Goal: Task Accomplishment & Management: Manage account settings

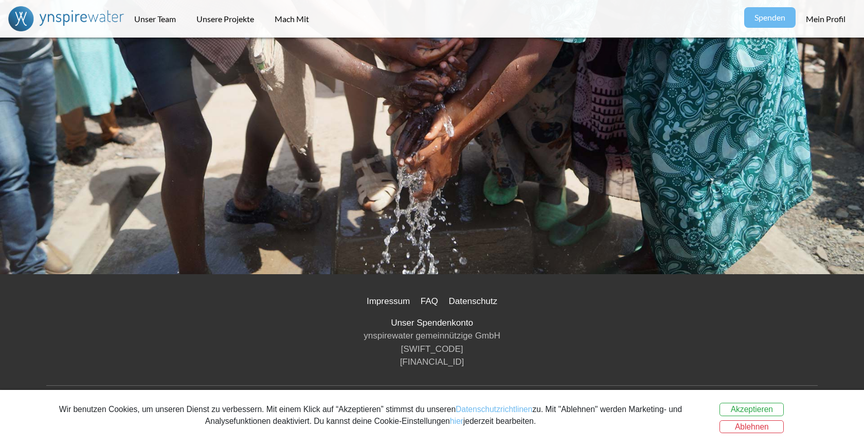
scroll to position [2009, 0]
click at [742, 427] on button "Ablehnen" at bounding box center [752, 426] width 64 height 13
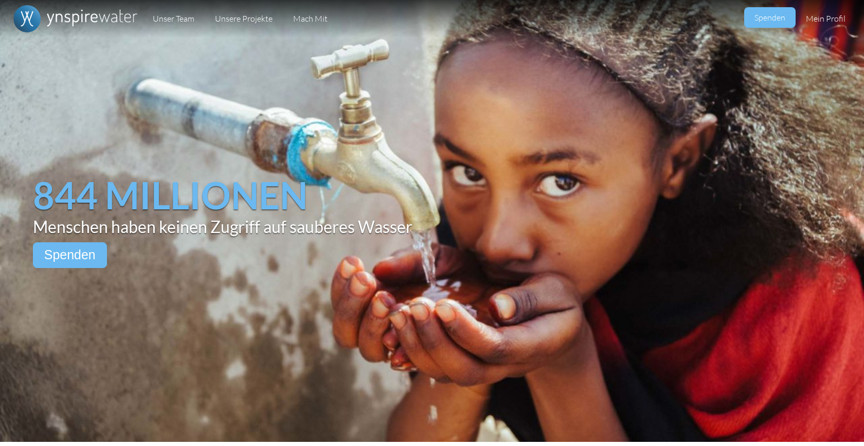
scroll to position [0, 0]
click at [821, 15] on link "Mein Profil" at bounding box center [826, 19] width 60 height 38
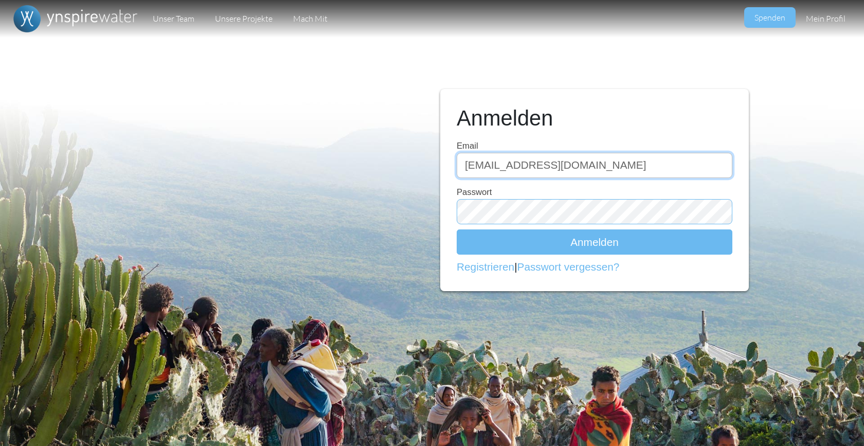
type input "dominik_mariacher@gmx.at"
click at [595, 241] on button "Anmelden" at bounding box center [595, 241] width 276 height 25
type input "[EMAIL_ADDRESS][DOMAIN_NAME]"
click at [541, 242] on button "Anmelden" at bounding box center [595, 241] width 276 height 25
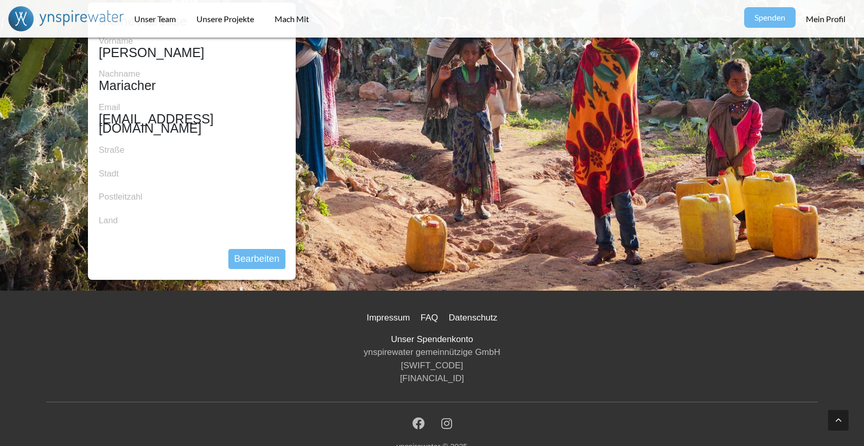
scroll to position [368, 0]
click at [138, 145] on div "Straße" at bounding box center [192, 151] width 187 height 13
click at [111, 171] on div "Vorname Melanie Nachname Mariacher Email dominik_mariacher@gmx.at Straße Stadt …" at bounding box center [192, 132] width 187 height 192
click at [259, 250] on button "Bearbeiten" at bounding box center [256, 260] width 57 height 21
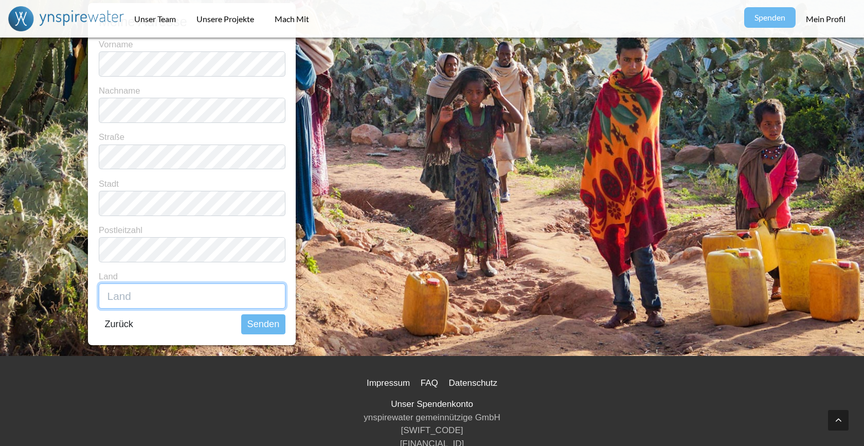
type input "P"
type input "Österreich"
click at [172, 330] on div "Zurück Senden" at bounding box center [192, 324] width 187 height 21
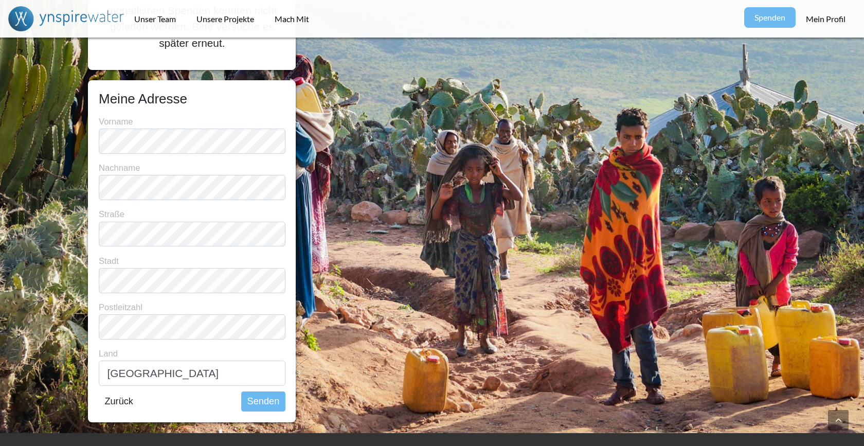
scroll to position [296, 0]
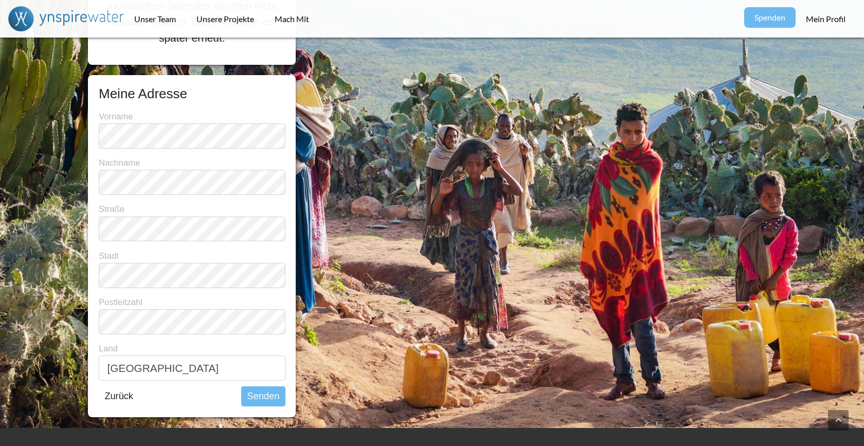
click at [271, 395] on button "Senden" at bounding box center [263, 396] width 44 height 21
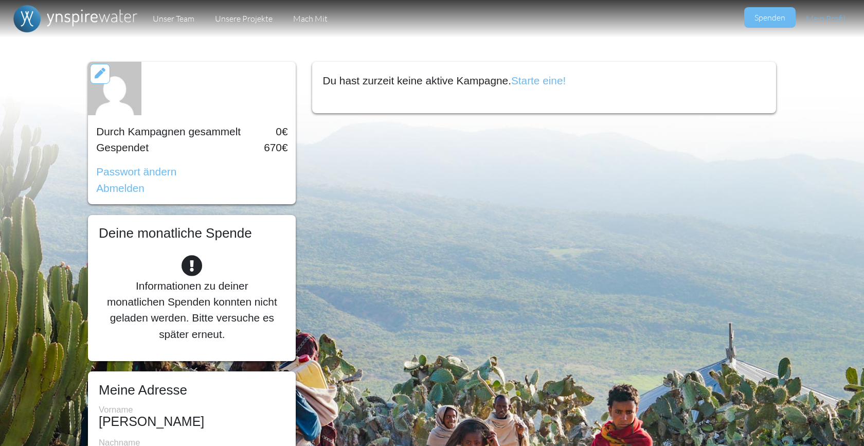
scroll to position [0, 0]
click at [181, 19] on link "Unser Team" at bounding box center [174, 19] width 62 height 38
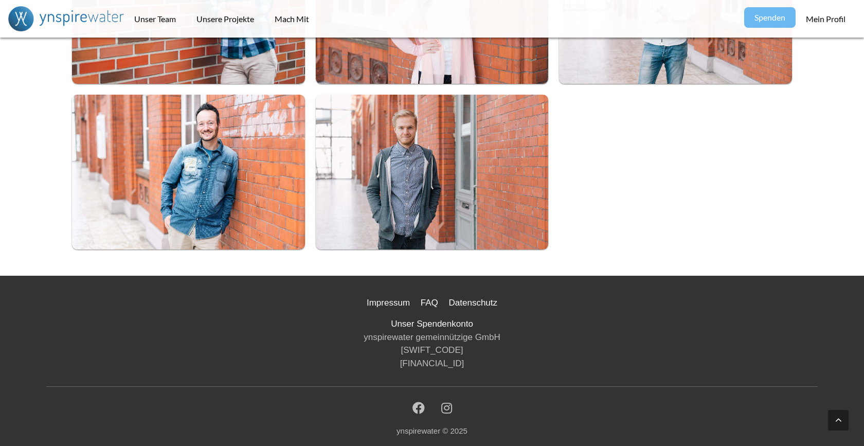
scroll to position [624, 0]
click at [405, 305] on link "Impressum" at bounding box center [388, 303] width 51 height 18
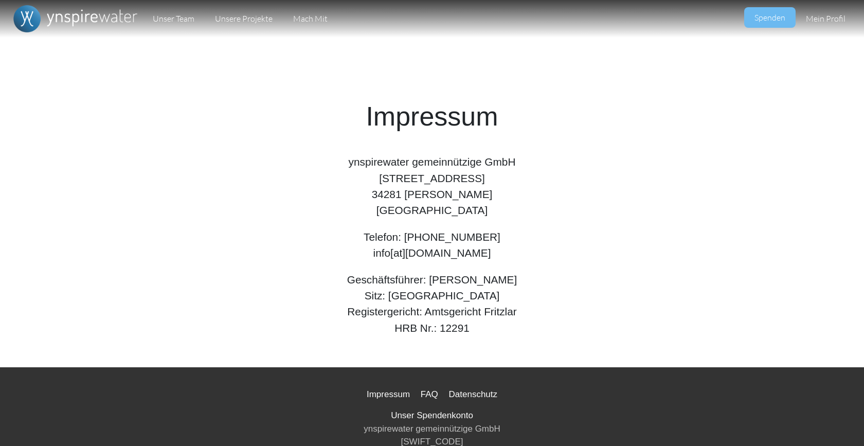
drag, startPoint x: 494, startPoint y: 255, endPoint x: 373, endPoint y: 255, distance: 121.4
click at [373, 255] on p "Telefon: [PHONE_NUMBER] info[at][DOMAIN_NAME]" at bounding box center [432, 245] width 731 height 32
copy p "info[at][DOMAIN_NAME]"
